Goal: Navigation & Orientation: Understand site structure

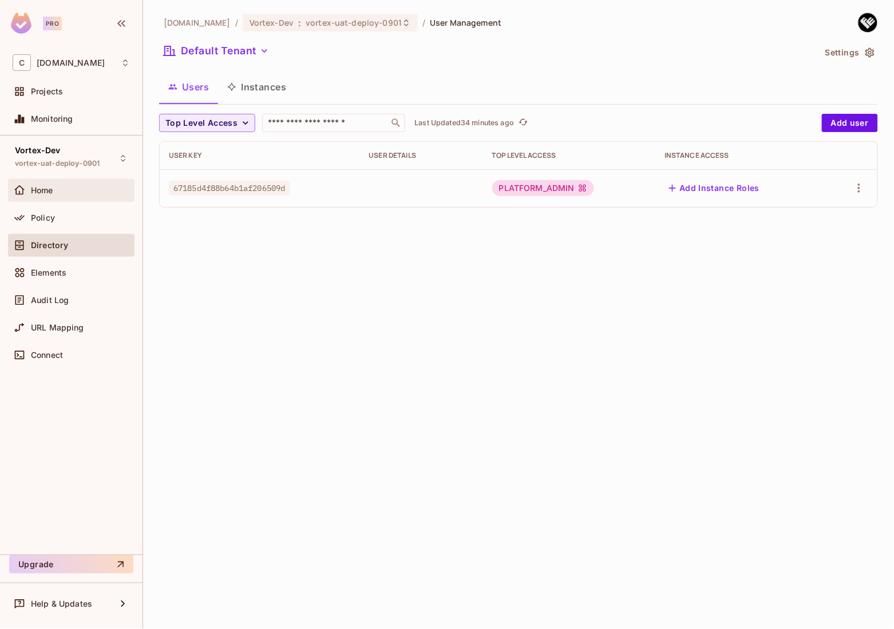
click at [59, 188] on div "Home" at bounding box center [80, 190] width 99 height 9
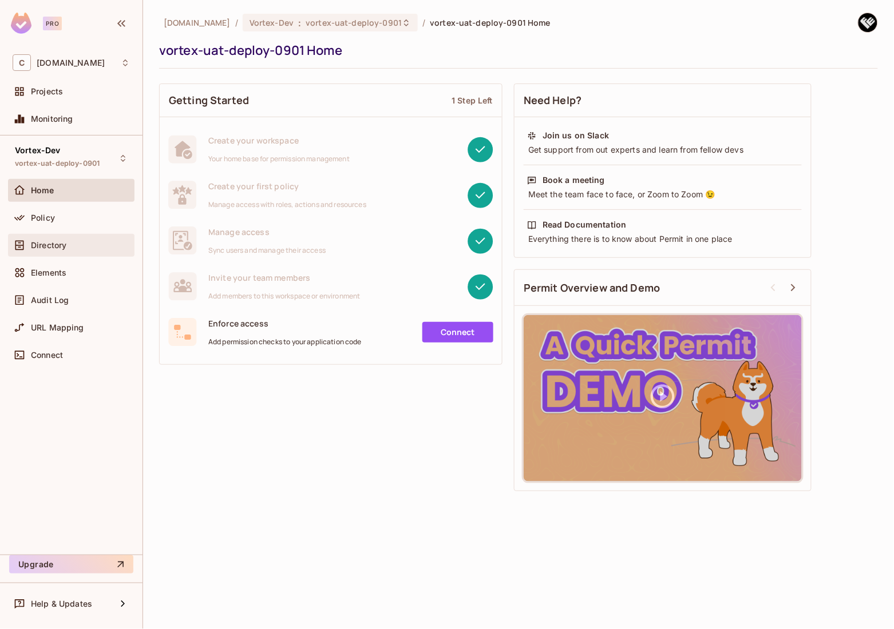
click at [64, 248] on span "Directory" at bounding box center [48, 245] width 35 height 9
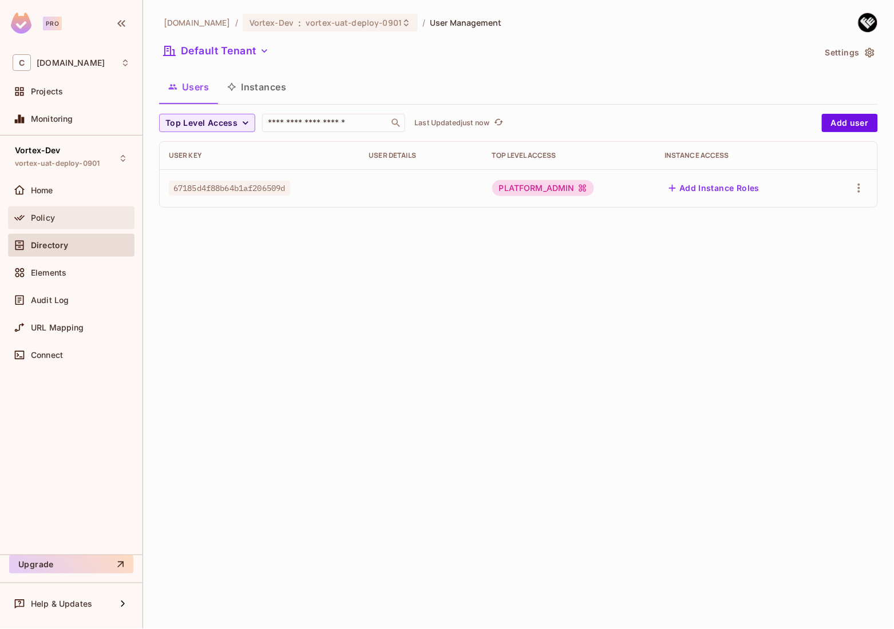
click at [58, 224] on div "Policy" at bounding box center [71, 218] width 117 height 14
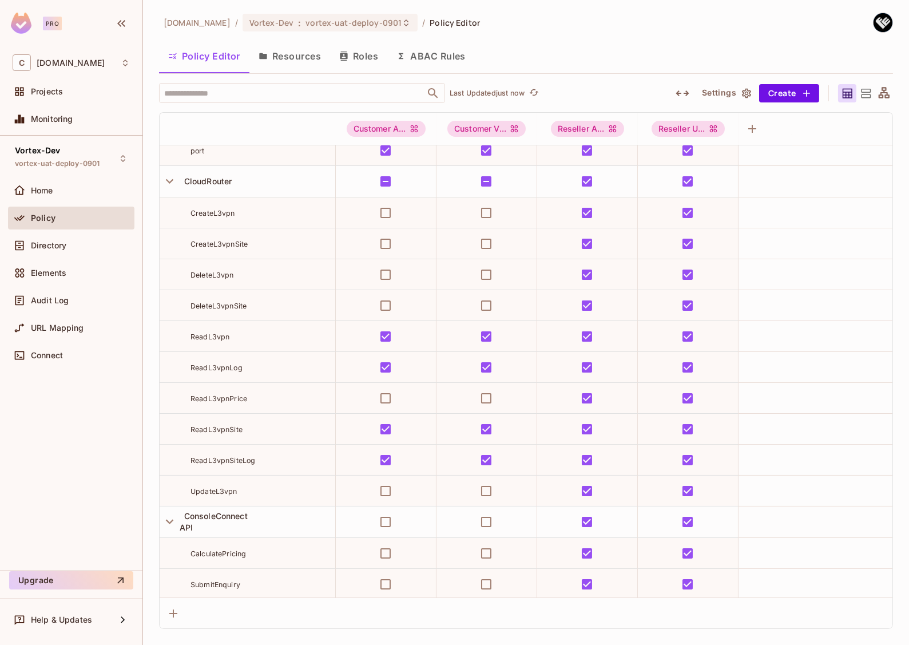
scroll to position [104, 0]
